Goal: Find specific page/section: Find specific page/section

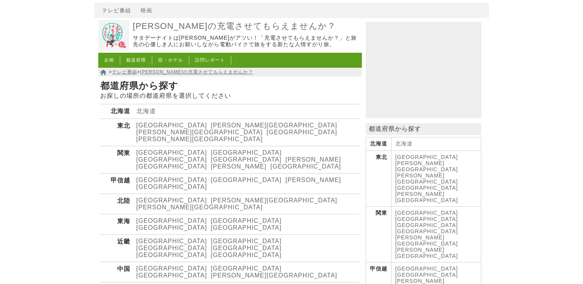
scroll to position [39, 0]
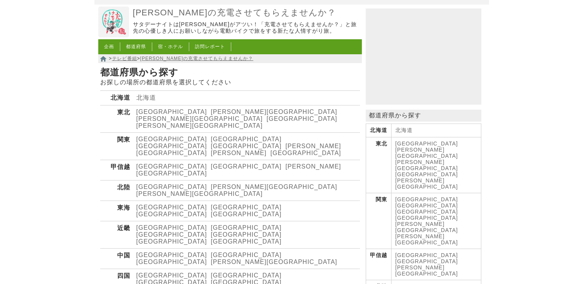
click at [192, 163] on link "[PERSON_NAME][GEOGRAPHIC_DATA]" at bounding box center [238, 169] width 205 height 13
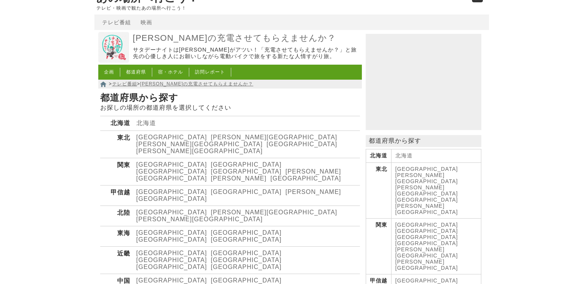
scroll to position [0, 0]
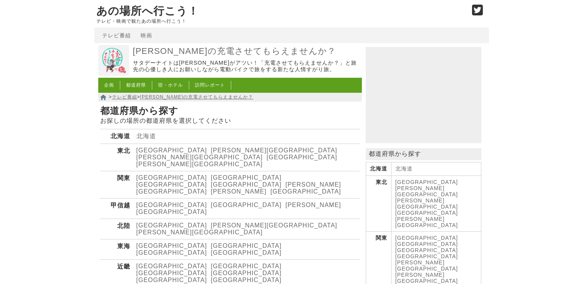
click at [133, 86] on link "都道府県" at bounding box center [136, 84] width 20 height 5
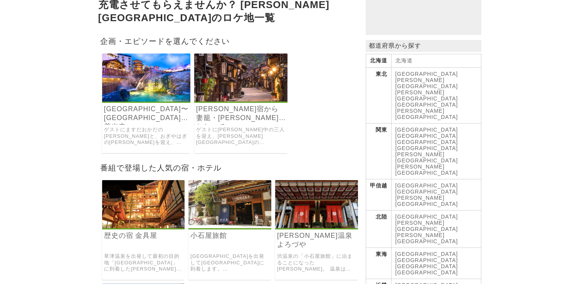
scroll to position [154, 0]
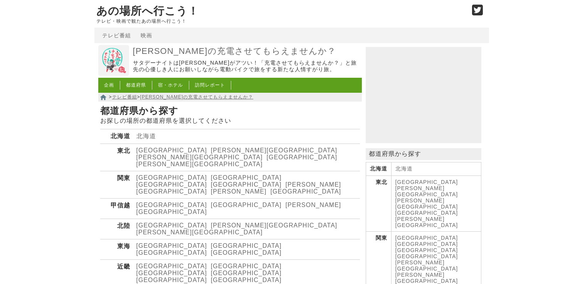
click at [111, 199] on th "甲信越" at bounding box center [116, 209] width 33 height 20
click at [200, 202] on link "[PERSON_NAME][GEOGRAPHIC_DATA]" at bounding box center [238, 208] width 205 height 13
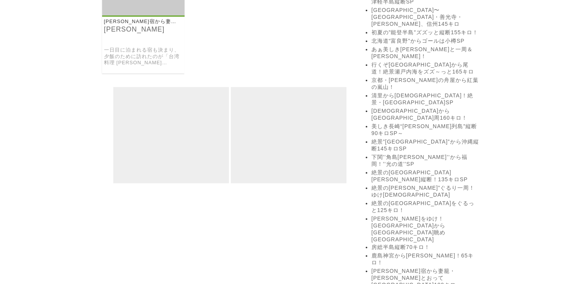
scroll to position [694, 0]
